Goal: Transaction & Acquisition: Purchase product/service

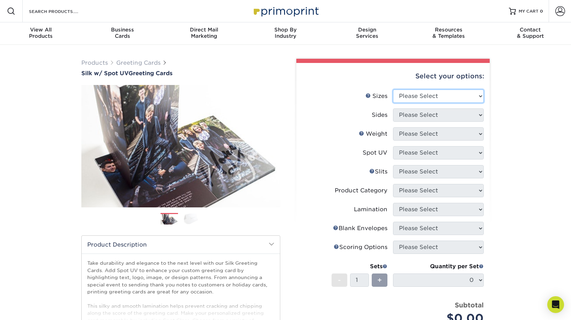
click at [473, 92] on select "Please Select 4.25" x 11" 5.5" x 8.5" 6" x 9" 6" x 12" 7" x 10" 8.5" x 11"" at bounding box center [438, 95] width 91 height 13
click at [475, 96] on select "Please Select 4.25" x 11" 5.5" x 8.5" 6" x 9" 6" x 12" 7" x 10" 8.5" x 11"" at bounding box center [438, 95] width 91 height 13
click at [468, 94] on select "Please Select 4.25" x 11" 5.5" x 8.5" 6" x 9" 6" x 12" 7" x 10" 8.5" x 11"" at bounding box center [438, 95] width 91 height 13
click at [440, 93] on select "Please Select 4.25" x 11" 5.5" x 8.5" 6" x 9" 6" x 12" 7" x 10" 8.5" x 11"" at bounding box center [438, 95] width 91 height 13
click at [486, 131] on div "Select your options: Sizes Help Sizes Please Select 4.25" x 11" 5.5" x 8.5" 6" …" at bounding box center [393, 237] width 193 height 348
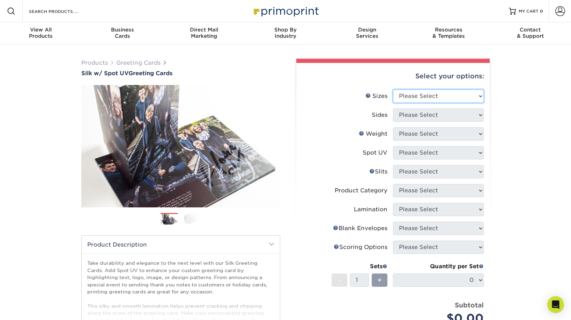
click at [475, 94] on select "Please Select 4.25" x 11" 5.5" x 8.5" 6" x 9" 6" x 12" 7" x 10" 8.5" x 11"" at bounding box center [438, 95] width 91 height 13
select select "6.00x9.00"
click at [393, 89] on select "Please Select 4.25" x 11" 5.5" x 8.5" 6" x 9" 6" x 12" 7" x 10" 8.5" x 11"" at bounding box center [438, 95] width 91 height 13
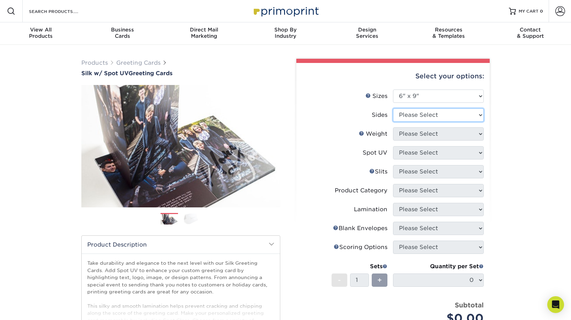
click at [469, 111] on select "Please Select Print Both Sides Print Front Only" at bounding box center [438, 114] width 91 height 13
select select "13abbda7-1d64-4f25-8bb2-c179b224825d"
click at [393, 108] on select "Please Select Print Both Sides Print Front Only" at bounding box center [438, 114] width 91 height 13
click at [458, 130] on select "Please Select" at bounding box center [438, 133] width 91 height 13
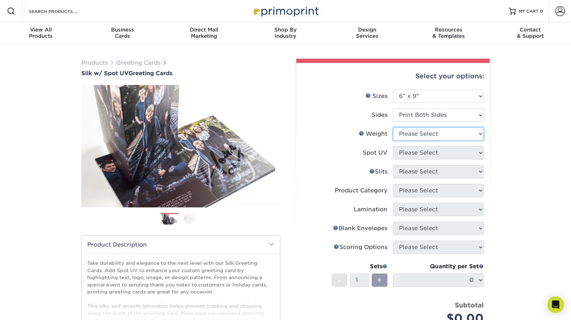
select select "16PT"
click at [393, 127] on select "Please Select 16PT" at bounding box center [438, 133] width 91 height 13
click at [430, 152] on select "Please Select Front and Back (Both Sides) Front Only Back Only" at bounding box center [438, 152] width 91 height 13
click at [393, 146] on select "Please Select Front and Back (Both Sides) Front Only Back Only" at bounding box center [438, 152] width 91 height 13
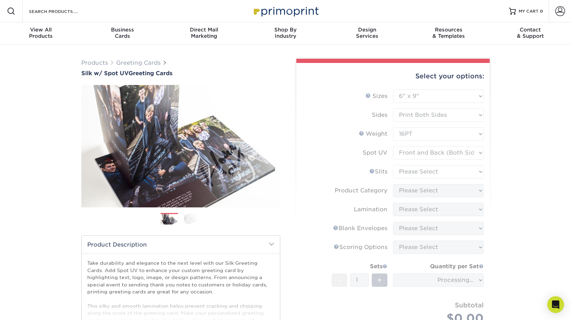
click at [430, 170] on form "Sizes Help Sizes Please Select 4.25" x 11" 5.5" x 8.5" 6" x 9" 6" x 12" 7" x 10…" at bounding box center [393, 214] width 182 height 251
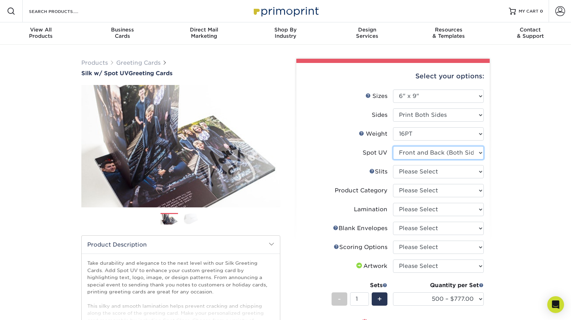
click at [458, 153] on select "Please Select Front and Back (Both Sides) Front Only Back Only" at bounding box center [438, 152] width 91 height 13
select select "1"
click at [393, 146] on select "Please Select Front and Back (Both Sides) Front Only Back Only" at bounding box center [438, 152] width 91 height 13
click at [429, 169] on select "Please Select Moon Slits Bottom Panel Moon Slits Right Panel No Gift Card Slits…" at bounding box center [438, 171] width 91 height 13
click at [436, 188] on select "Please Select Greeting Cards" at bounding box center [438, 190] width 91 height 13
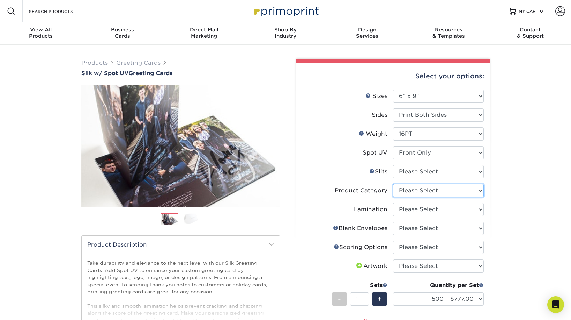
select select "b7f8198f-f281-4438-a52e-cd7a5c5c0cfc"
click at [393, 184] on select "Please Select Greeting Cards" at bounding box center [438, 190] width 91 height 13
click at [440, 209] on select "Please Select Silk" at bounding box center [438, 209] width 91 height 13
select select "ccacb42f-45f7-42d3-bbd3-7c8421cf37f0"
click at [393, 203] on select "Please Select Silk" at bounding box center [438, 209] width 91 height 13
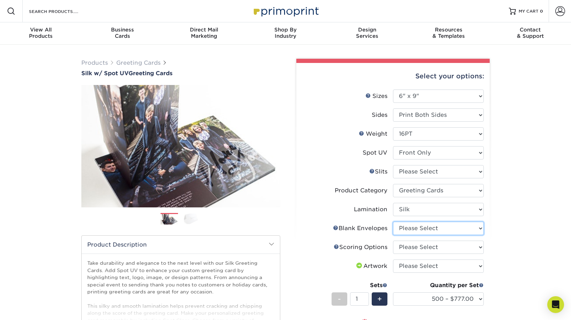
click at [443, 226] on select "Please Select No Blank Envelopes Yes 500 Envelopes A6 Yes 1000 Envelopes A6 Yes…" at bounding box center [438, 227] width 91 height 13
click at [425, 224] on select "Please Select No Blank Envelopes Yes 500 Envelopes A6 Yes 1000 Envelopes A6 Yes…" at bounding box center [438, 227] width 91 height 13
select select "9f137334-7cf0-4a73-8a74-a4df662606ea"
click at [393, 221] on select "Please Select No Blank Envelopes Yes 500 Envelopes A6 Yes 1000 Envelopes A6 Yes…" at bounding box center [438, 227] width 91 height 13
click at [401, 246] on select "Please Select Score in Half" at bounding box center [438, 246] width 91 height 13
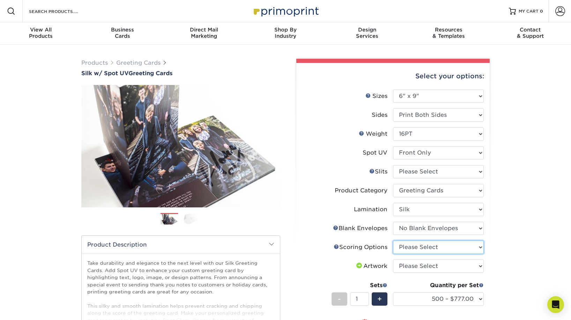
select select "b23166fa-223a-4016-b2d3-d3438452c7d9"
click at [393, 240] on select "Please Select Score in Half" at bounding box center [438, 246] width 91 height 13
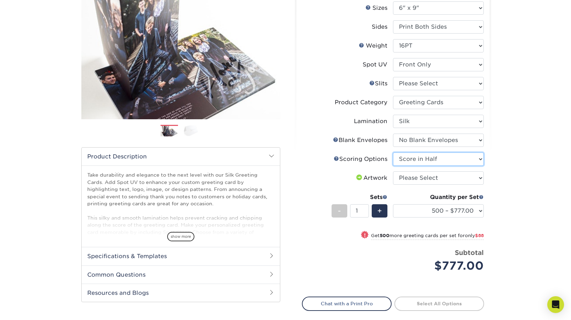
scroll to position [89, 0]
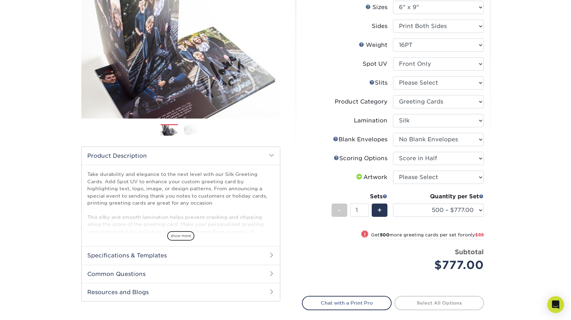
click at [315, 261] on div "Price per set $777.00" at bounding box center [347, 260] width 91 height 27
click at [428, 167] on li "Scoring Help Scoring Options Please Select Score in Half" at bounding box center [393, 161] width 182 height 19
click at [476, 209] on select "500 – $777.00 1000 – $865.00 2500 – $2004.00 5000 – $3339.00 10000 – $6421.00" at bounding box center [438, 209] width 91 height 13
select select "1000 – $865.00"
click at [393, 203] on select "500 – $777.00 1000 – $865.00 2500 – $2004.00 5000 – $3339.00 10000 – $6421.00" at bounding box center [438, 209] width 91 height 13
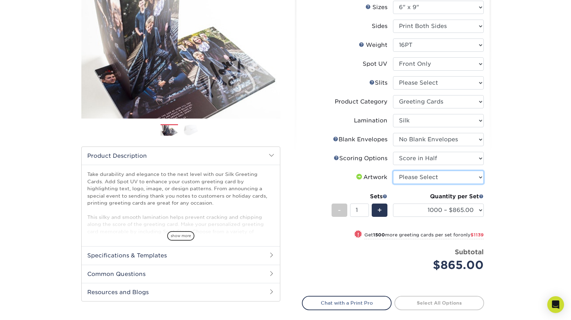
click at [477, 180] on select "Please Select I will upload files I need a design - $75" at bounding box center [438, 176] width 91 height 13
select select "upload"
click at [393, 170] on select "Please Select I will upload files I need a design - $75" at bounding box center [438, 176] width 91 height 13
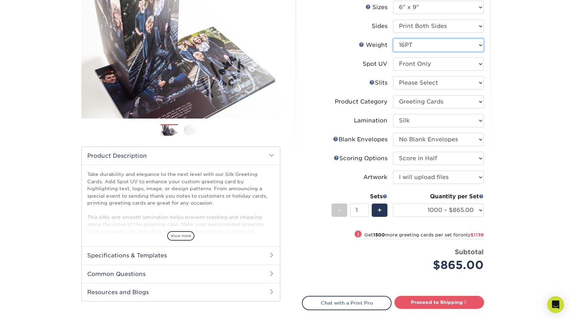
click at [478, 40] on select "Please Select 16PT" at bounding box center [438, 44] width 91 height 13
click at [480, 118] on select "Please Select Silk" at bounding box center [438, 120] width 91 height 13
click at [476, 123] on select "Please Select Silk" at bounding box center [438, 120] width 91 height 13
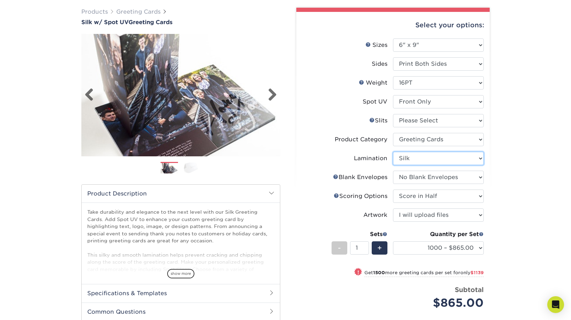
scroll to position [51, 0]
click at [191, 170] on img at bounding box center [192, 167] width 17 height 11
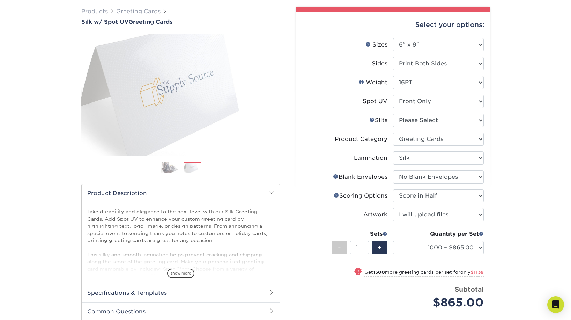
click at [173, 167] on img at bounding box center [169, 167] width 17 height 12
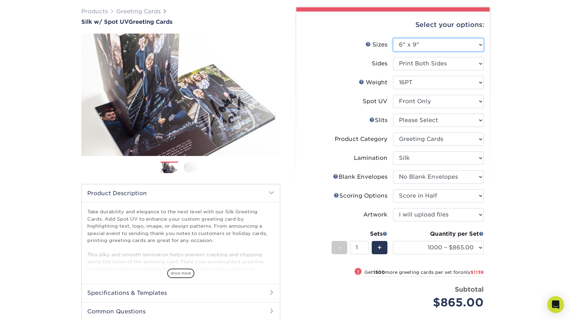
click at [446, 48] on select "Please Select 4.25" x 11" 5.5" x 8.5" 6" x 9" 6" x 12" 7" x 10" 8.5" x 11"" at bounding box center [438, 44] width 91 height 13
select select "6.00x12.00"
click at [393, 38] on select "Please Select 4.25" x 11" 5.5" x 8.5" 6" x 9" 6" x 12" 7" x 10" 8.5" x 11"" at bounding box center [438, 44] width 91 height 13
select select "-1"
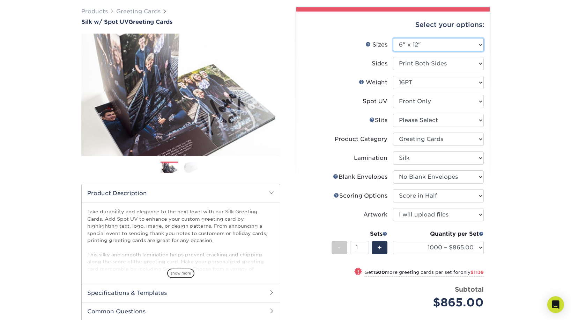
select select "-1"
select select
select select "-1"
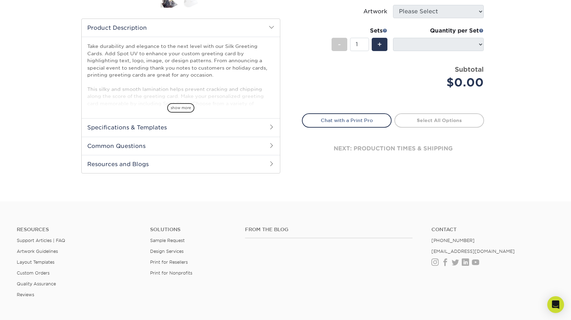
scroll to position [222, 0]
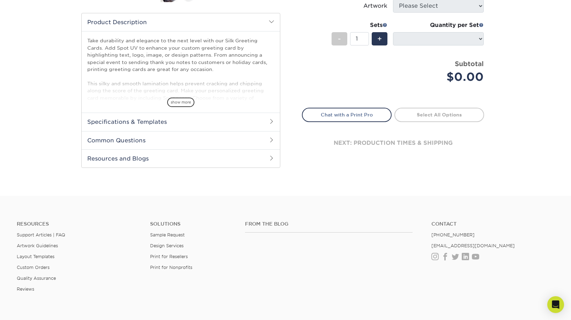
click at [273, 122] on span at bounding box center [272, 121] width 6 height 6
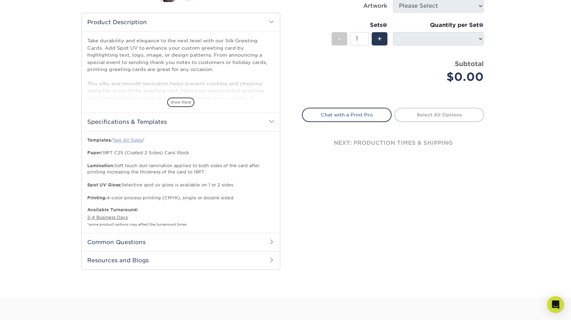
click at [135, 141] on link "See All Sizes" at bounding box center [127, 139] width 29 height 5
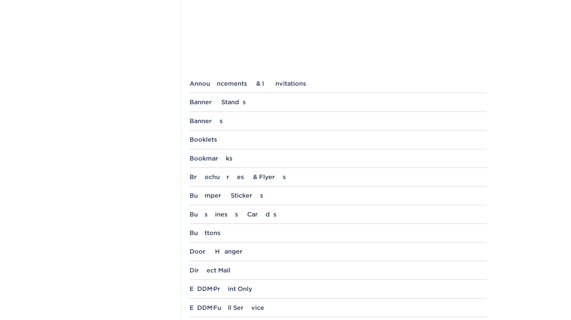
scroll to position [423, 0]
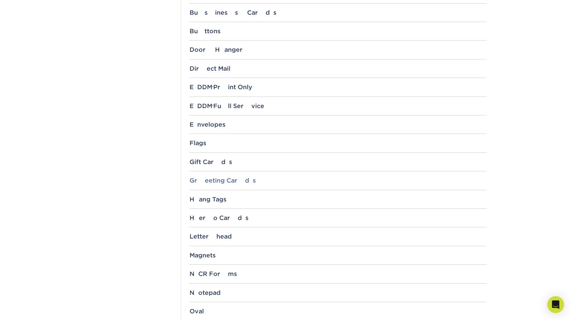
click at [231, 180] on div "Greeting Cards" at bounding box center [338, 180] width 297 height 7
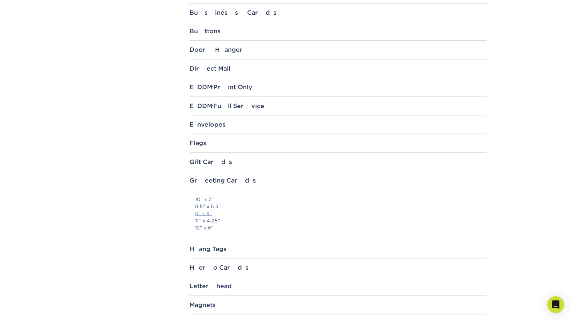
click at [207, 214] on link "6" x 9"" at bounding box center [203, 213] width 17 height 6
